Goal: Task Accomplishment & Management: Manage account settings

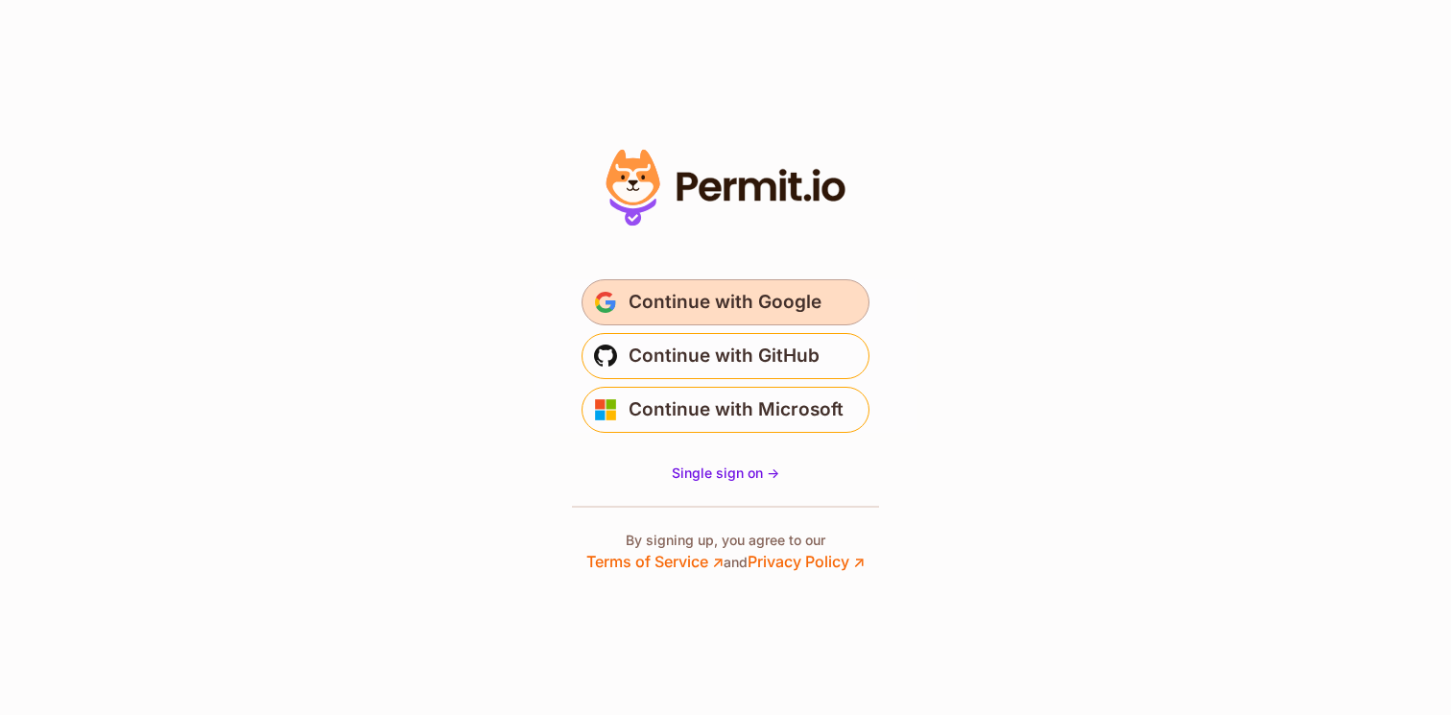
click at [705, 297] on span "Continue with Google" at bounding box center [724, 302] width 193 height 31
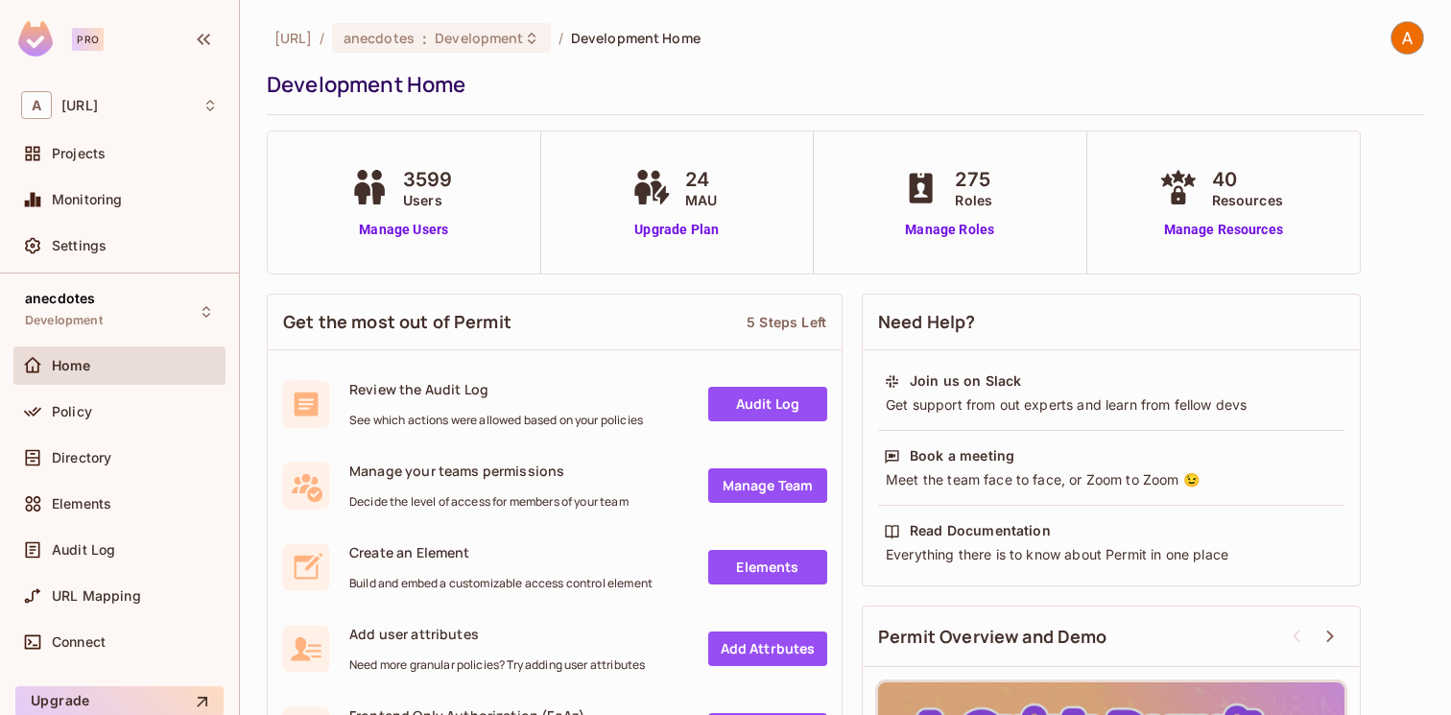
click at [1402, 44] on img at bounding box center [1407, 38] width 32 height 32
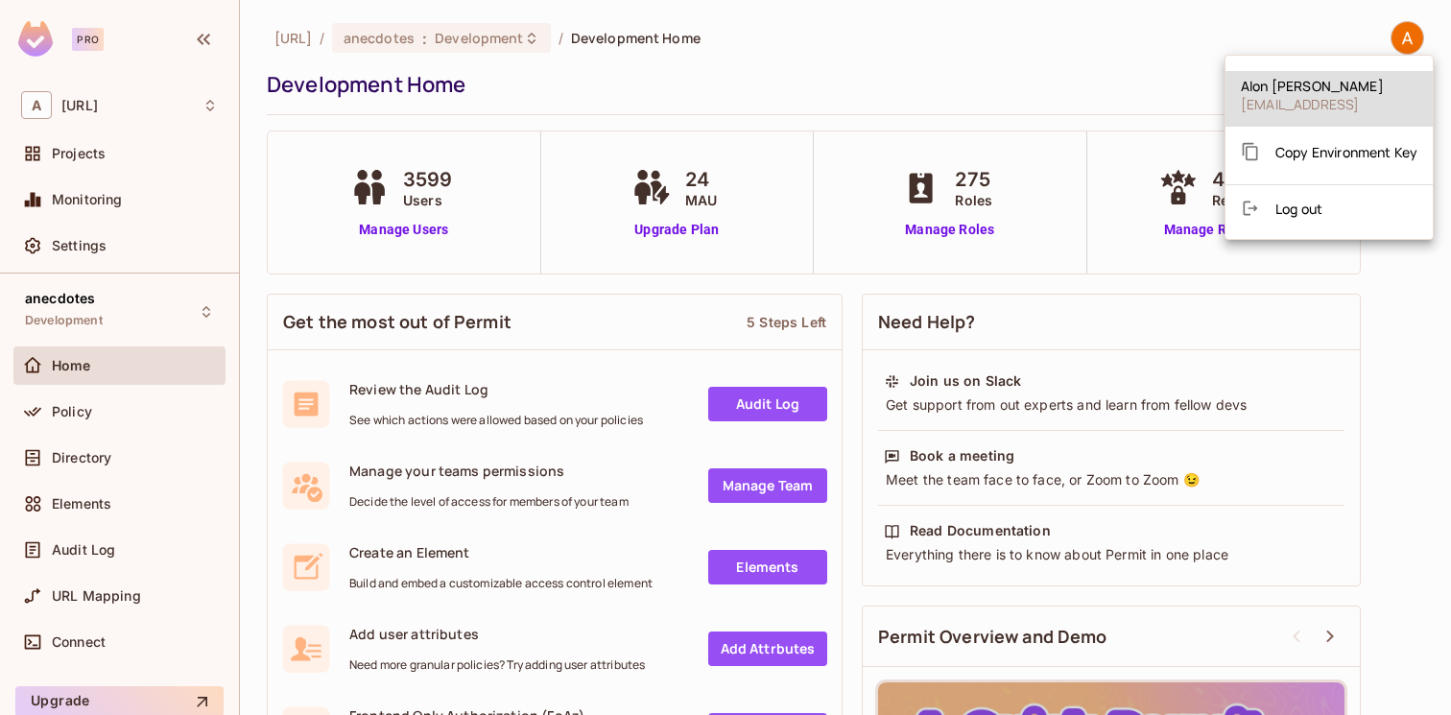
click at [1086, 76] on div at bounding box center [725, 357] width 1451 height 715
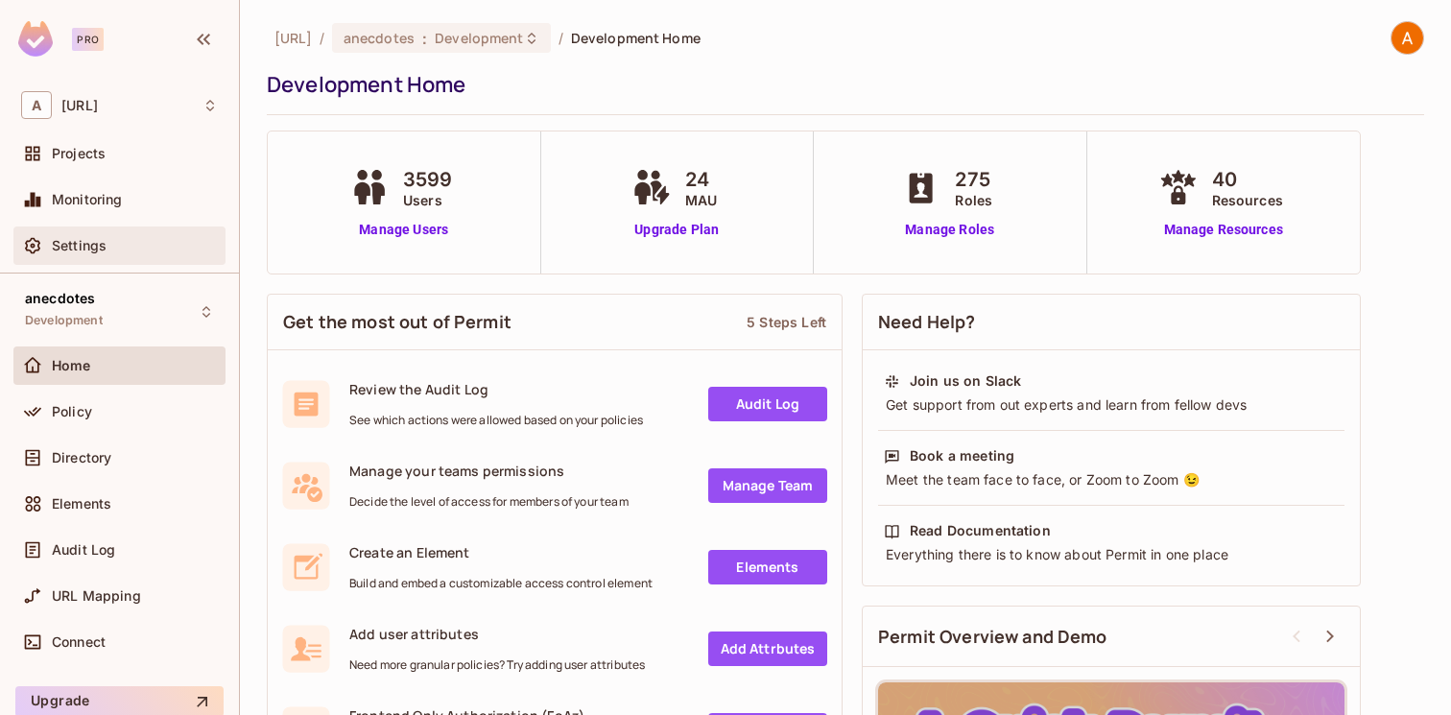
click at [73, 248] on span "Settings" at bounding box center [79, 245] width 55 height 15
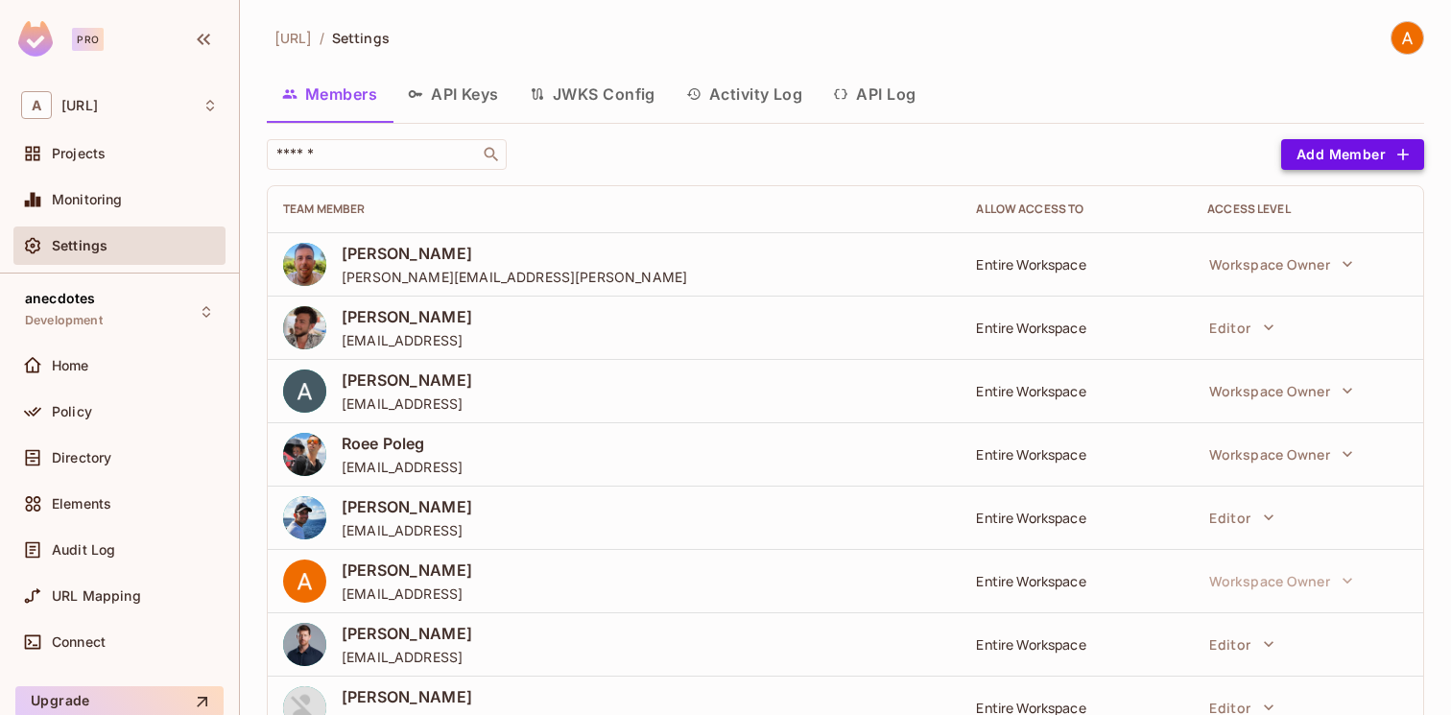
click at [1316, 152] on button "Add Member" at bounding box center [1352, 154] width 143 height 31
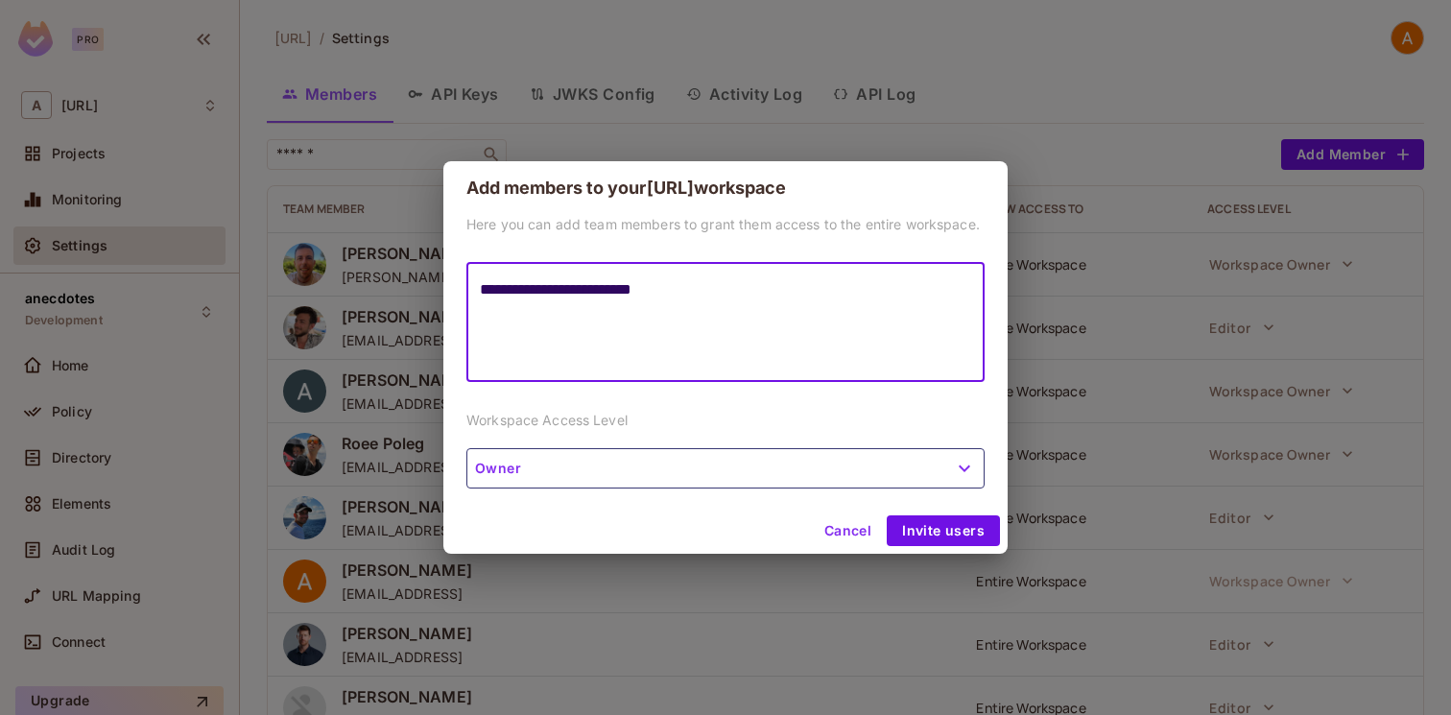
type textarea "**********"
click at [514, 477] on button "Owner" at bounding box center [725, 468] width 518 height 40
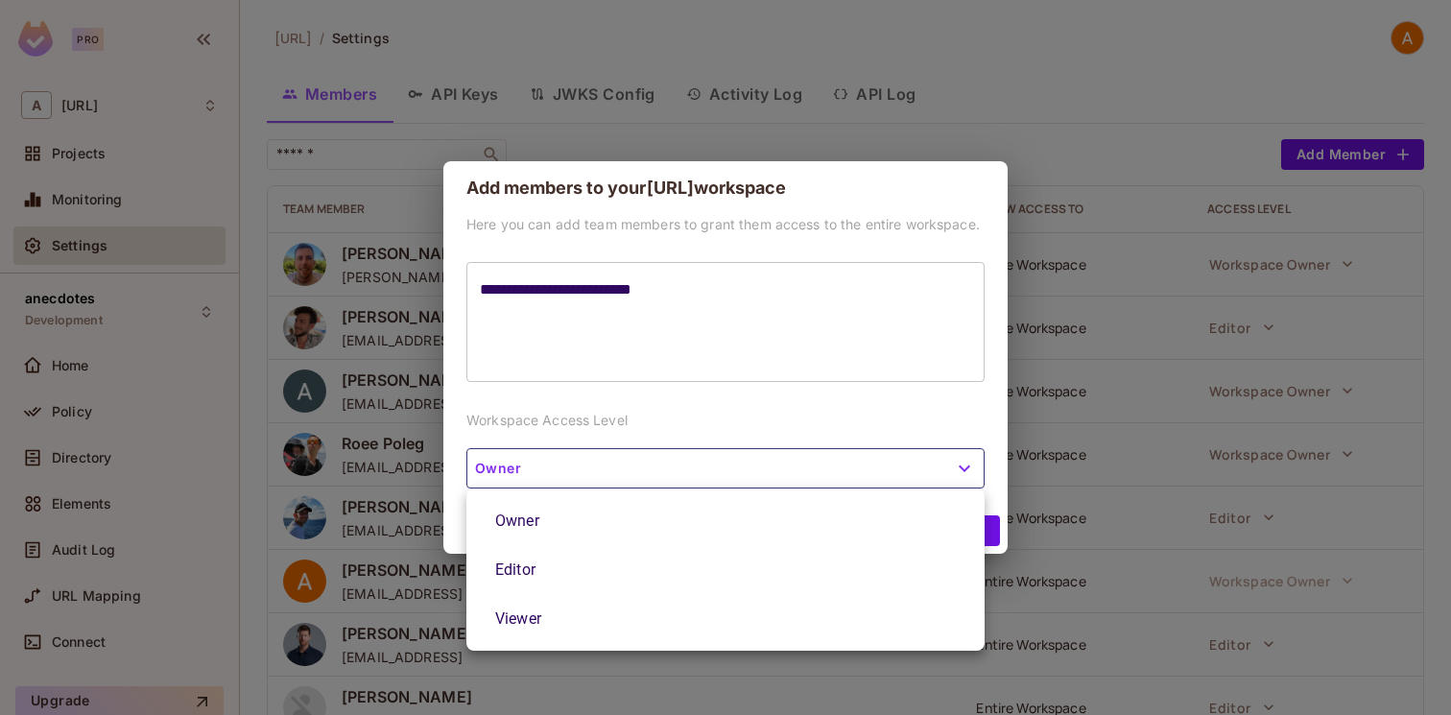
click at [514, 477] on div at bounding box center [725, 357] width 1451 height 715
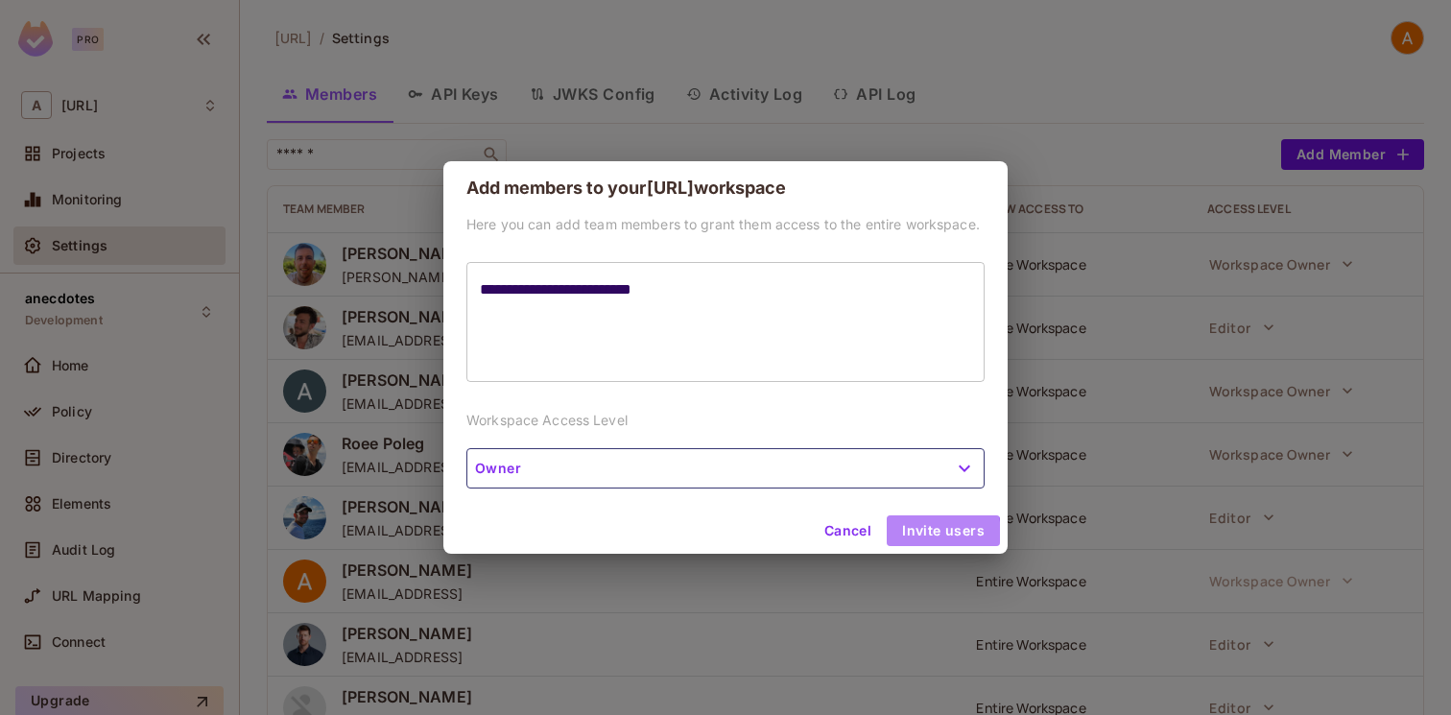
click at [933, 531] on button "Invite users" at bounding box center [942, 530] width 113 height 31
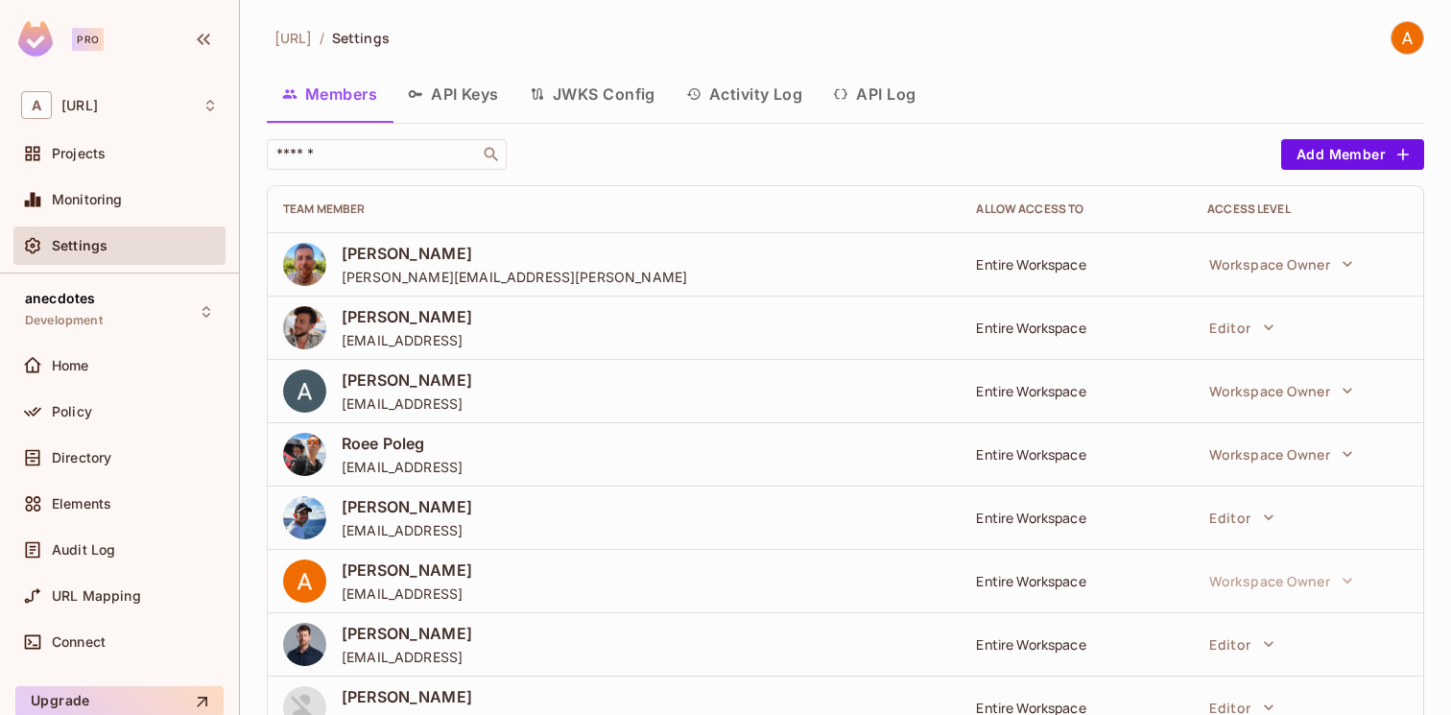
click at [1190, 102] on div "Members API Keys JWKS Config Activity Log API Log" at bounding box center [845, 94] width 1157 height 48
click at [543, 32] on div "[URL] / Settings" at bounding box center [845, 38] width 1157 height 34
